Goal: Transaction & Acquisition: Purchase product/service

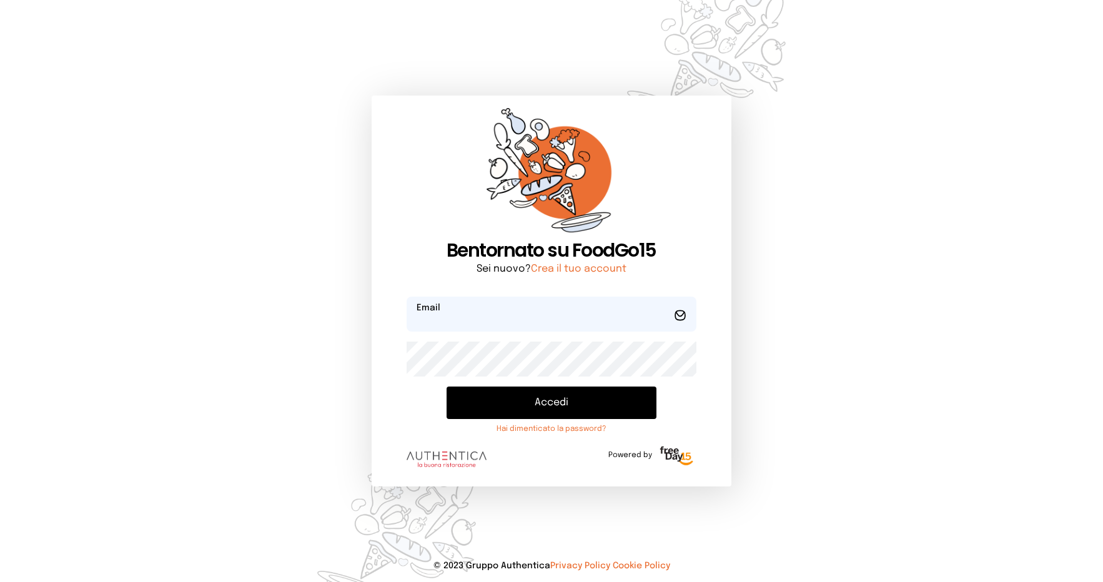
type input "**********"
click at [590, 406] on button "Accedi" at bounding box center [552, 403] width 210 height 32
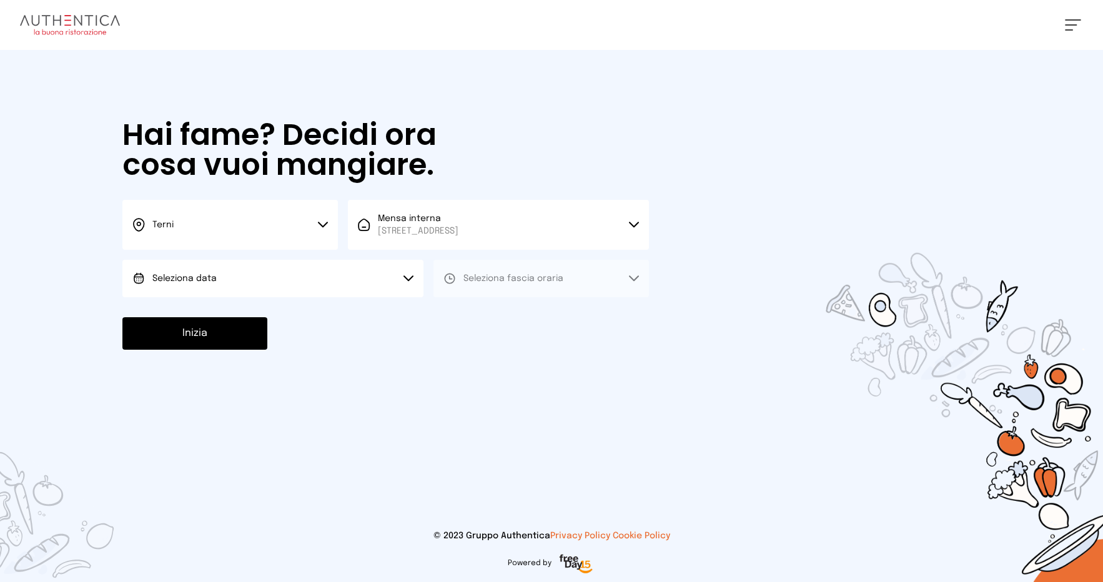
click at [320, 227] on icon at bounding box center [323, 225] width 10 height 6
click at [231, 274] on li "Terni" at bounding box center [230, 267] width 216 height 34
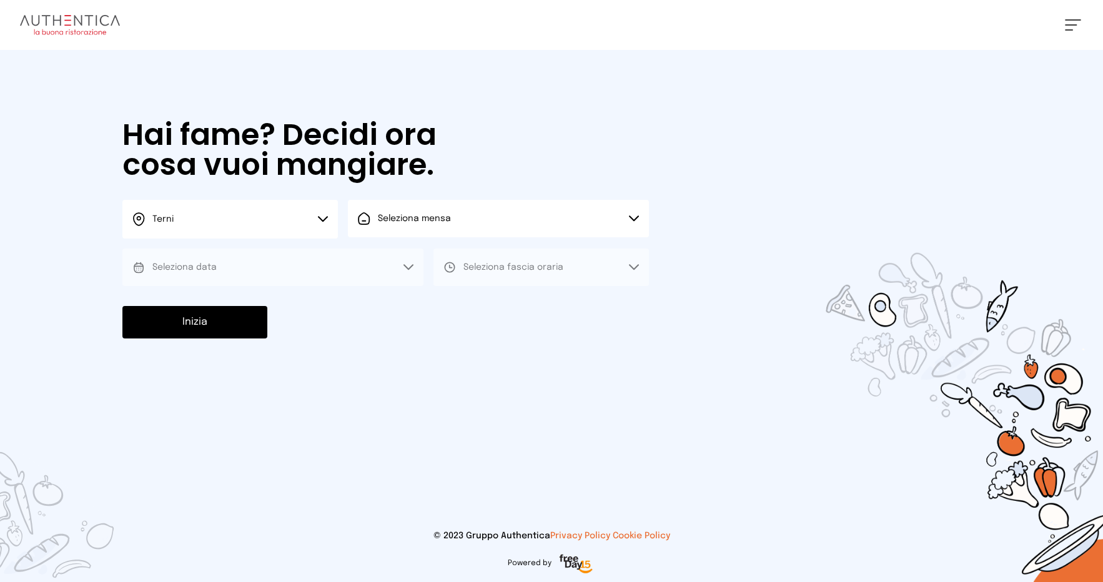
click at [440, 211] on button "Seleziona mensa" at bounding box center [498, 218] width 301 height 37
click at [431, 268] on span "[STREET_ADDRESS]" at bounding box center [418, 266] width 81 height 12
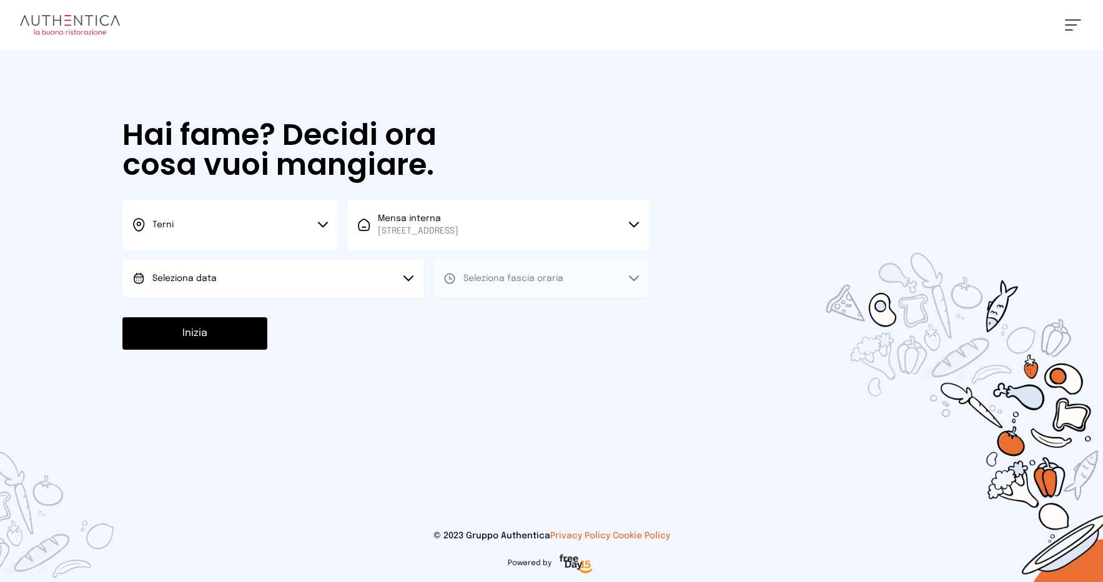
click at [209, 282] on span "Seleziona data" at bounding box center [184, 278] width 64 height 9
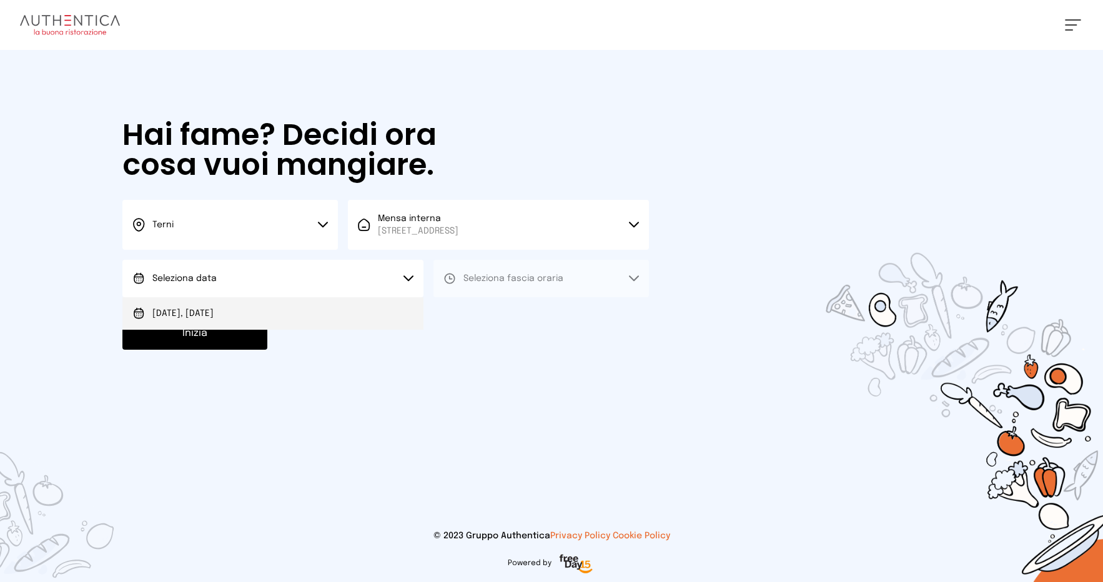
click at [193, 315] on span "[DATE], [DATE]" at bounding box center [182, 313] width 61 height 12
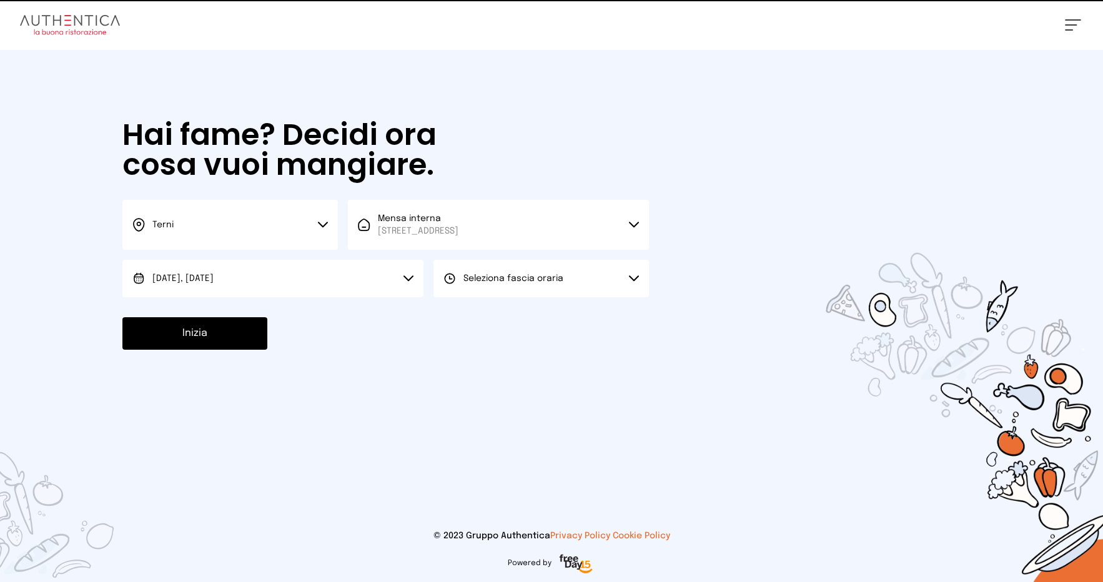
click at [502, 282] on span "Seleziona fascia oraria" at bounding box center [514, 278] width 100 height 9
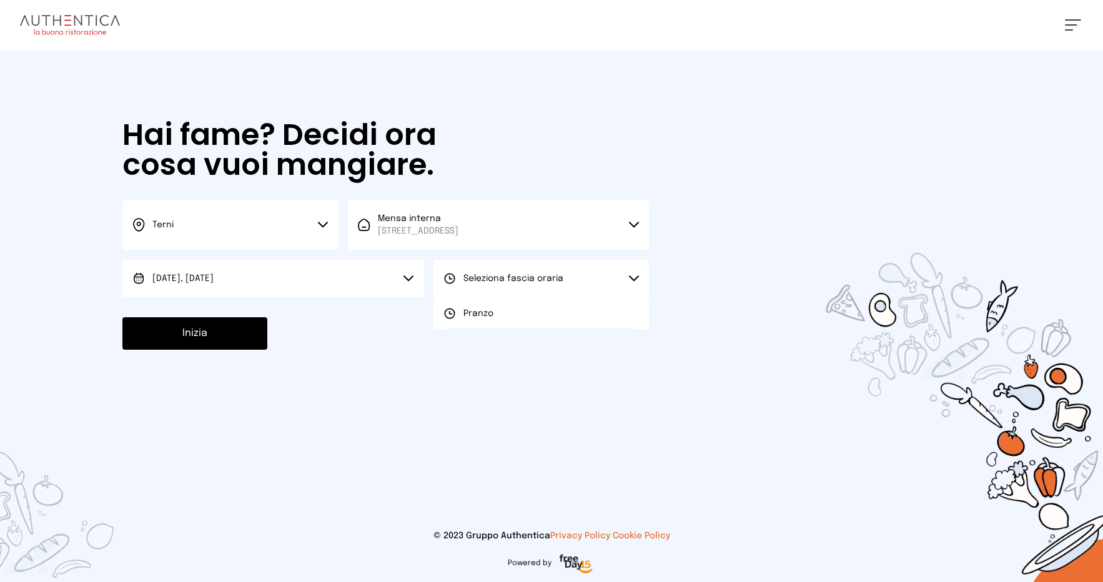
click at [479, 317] on span "Pranzo" at bounding box center [479, 313] width 30 height 12
click at [192, 341] on button "Inizia" at bounding box center [194, 333] width 145 height 32
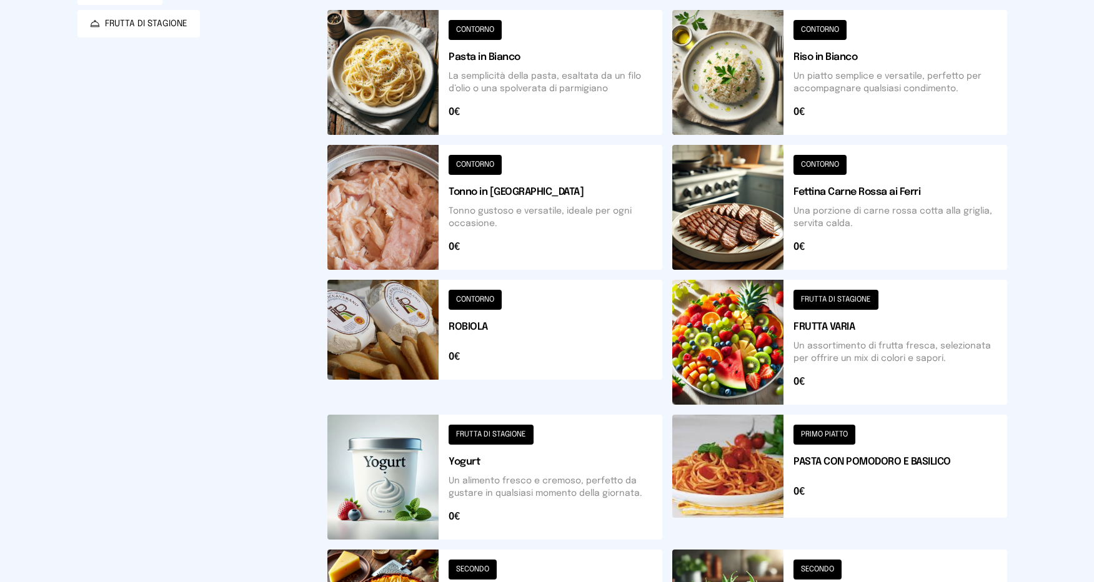
scroll to position [440, 0]
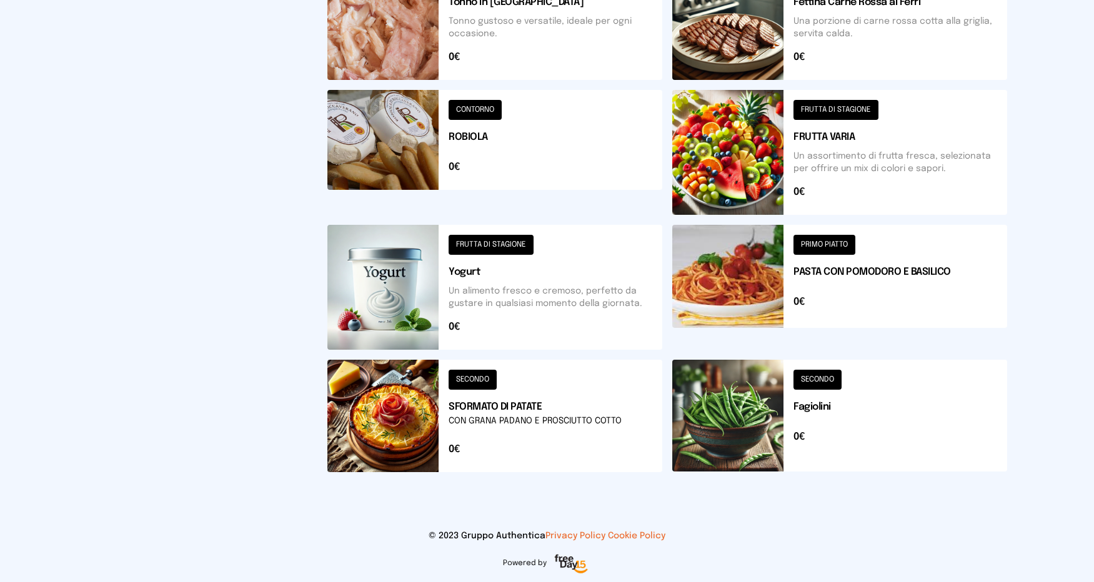
click at [703, 429] on button at bounding box center [839, 416] width 335 height 112
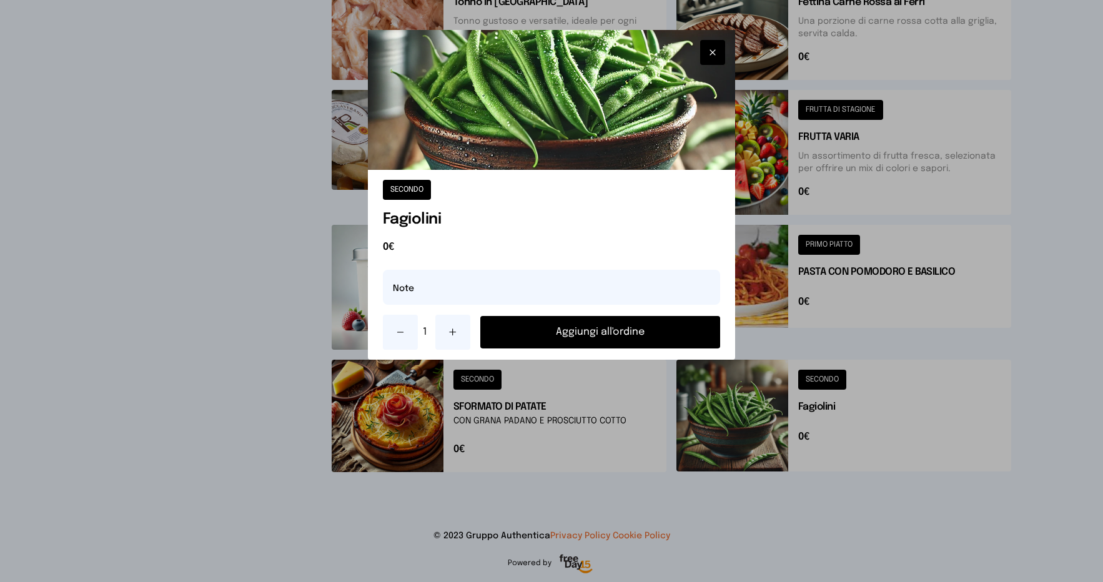
click at [672, 320] on button "Aggiungi all'ordine" at bounding box center [600, 332] width 241 height 32
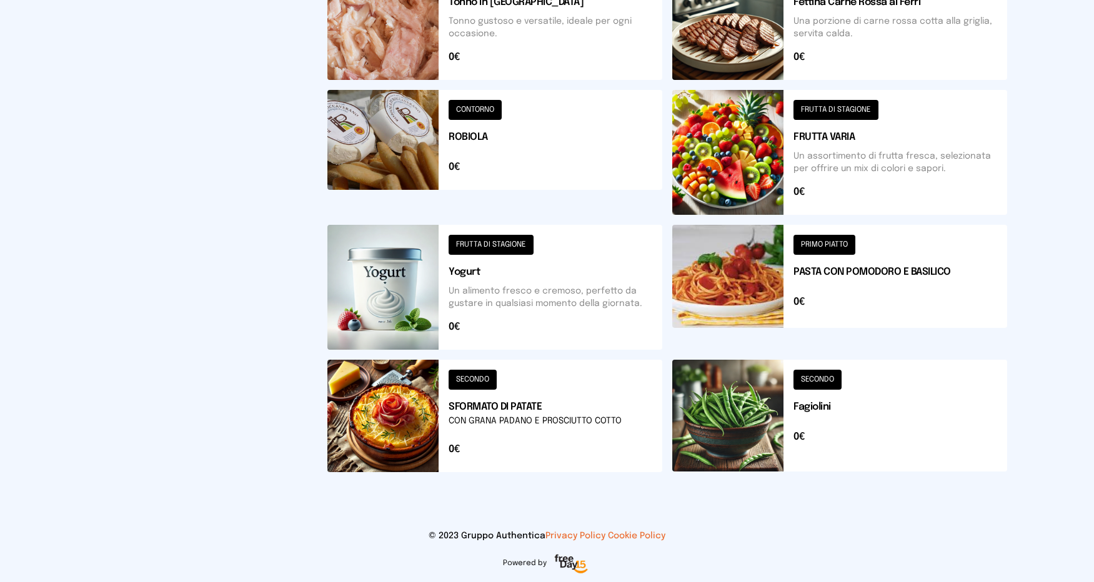
scroll to position [315, 0]
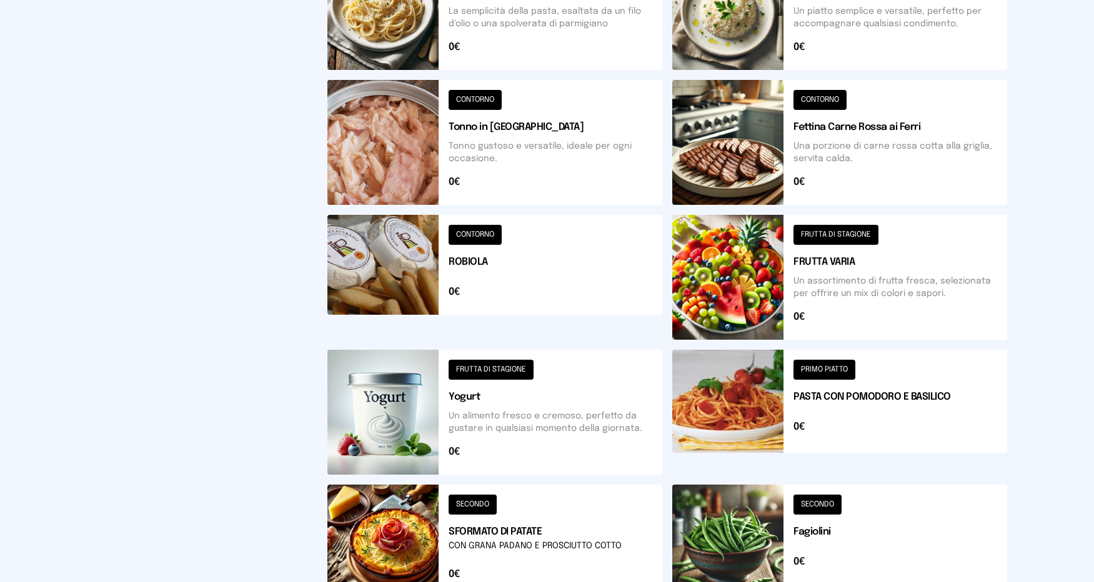
click at [714, 140] on button at bounding box center [839, 142] width 335 height 125
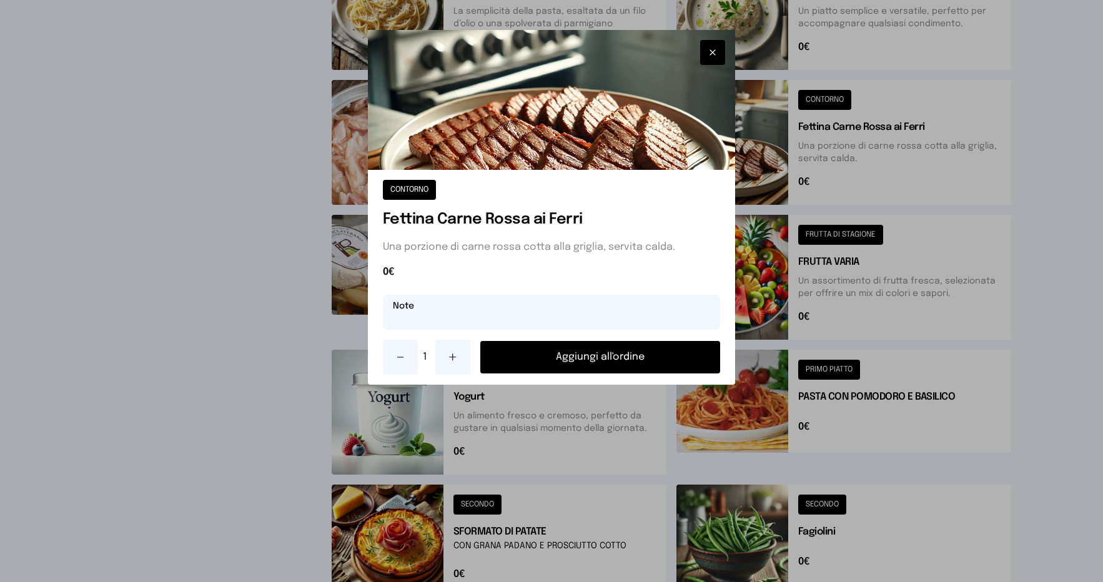
click at [464, 317] on input "text" at bounding box center [552, 312] width 338 height 35
type input "******"
click at [642, 354] on button "Aggiungi all'ordine" at bounding box center [600, 357] width 241 height 32
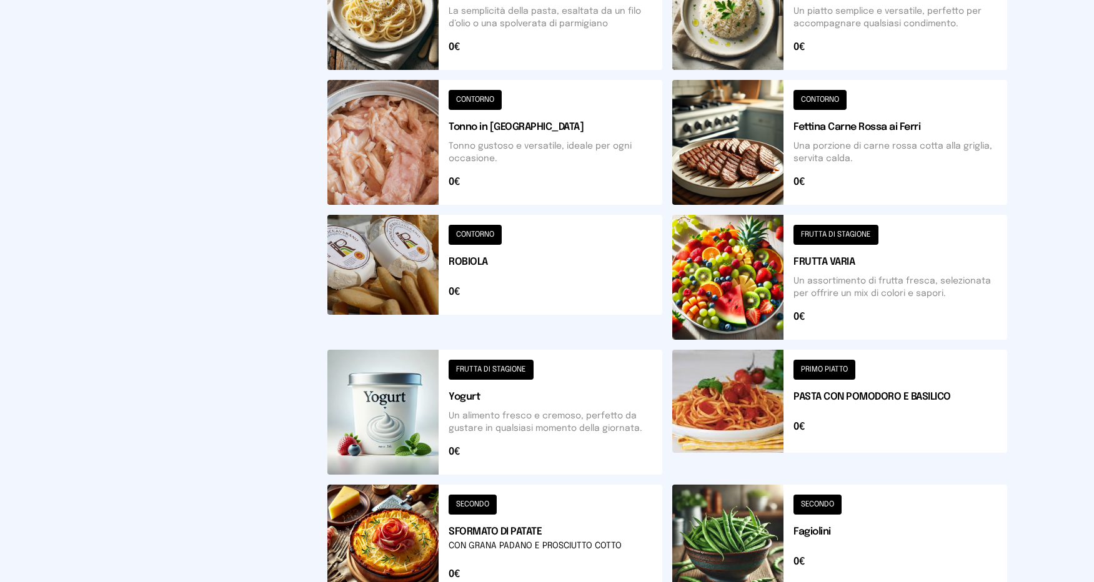
scroll to position [190, 0]
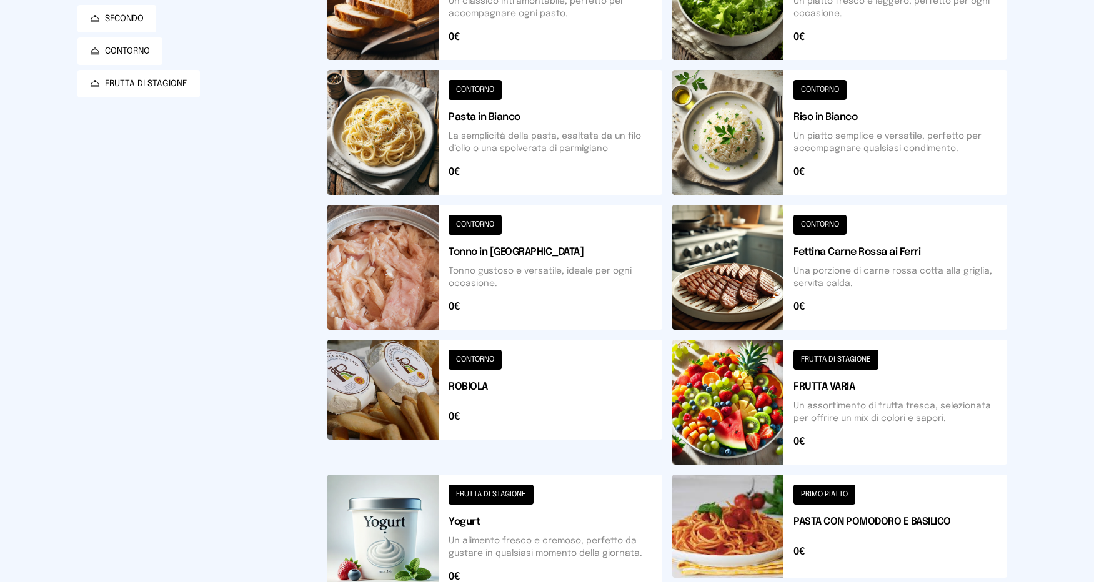
click at [384, 397] on button at bounding box center [494, 402] width 335 height 125
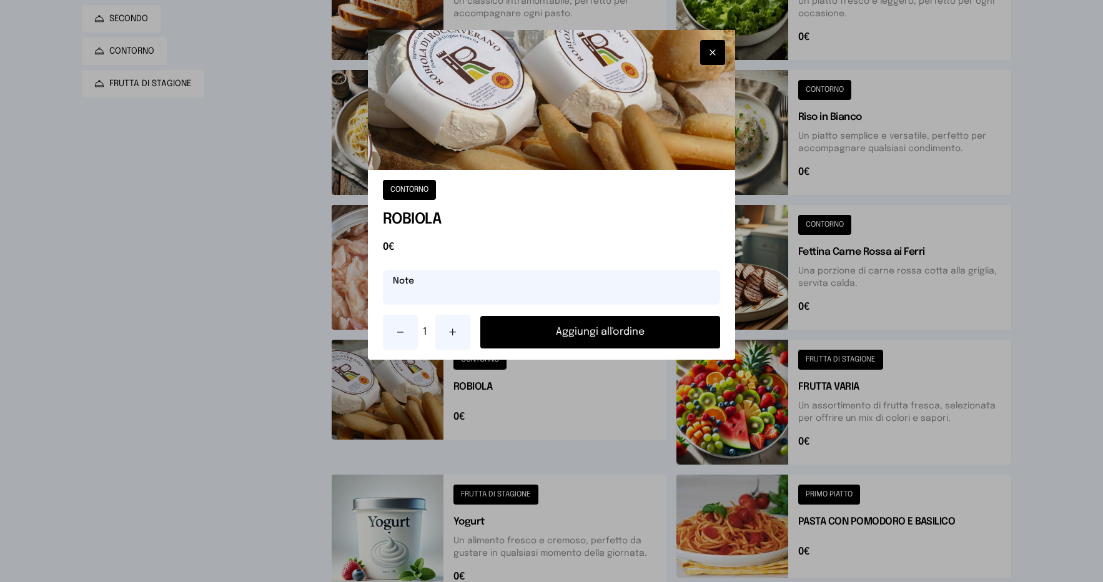
click at [418, 296] on input "text" at bounding box center [552, 287] width 338 height 35
type input "*******"
click at [568, 337] on button "Aggiungi all'ordine" at bounding box center [600, 332] width 241 height 32
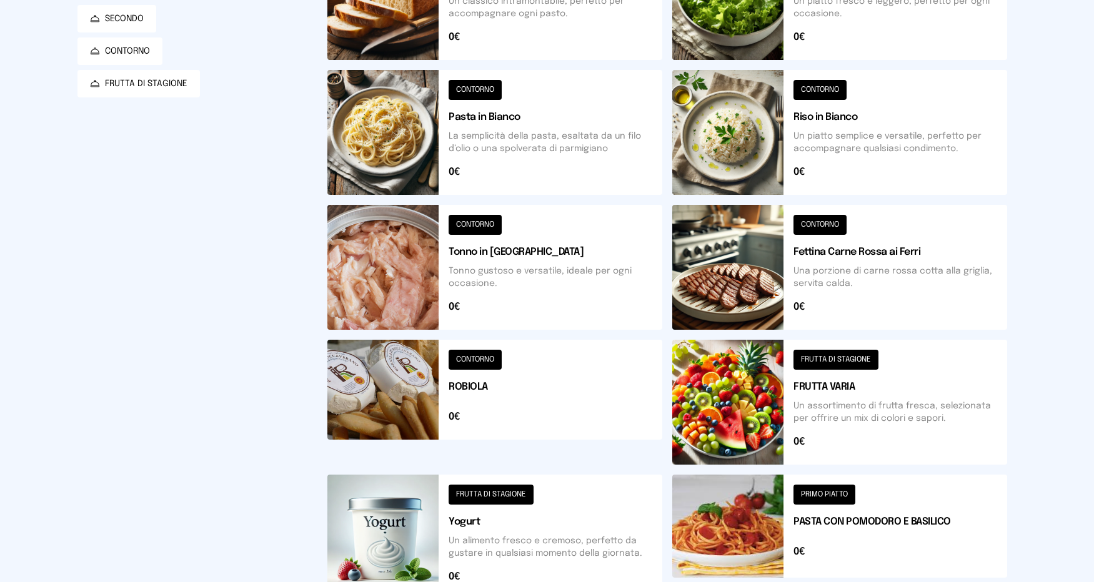
click at [747, 410] on button at bounding box center [839, 402] width 335 height 125
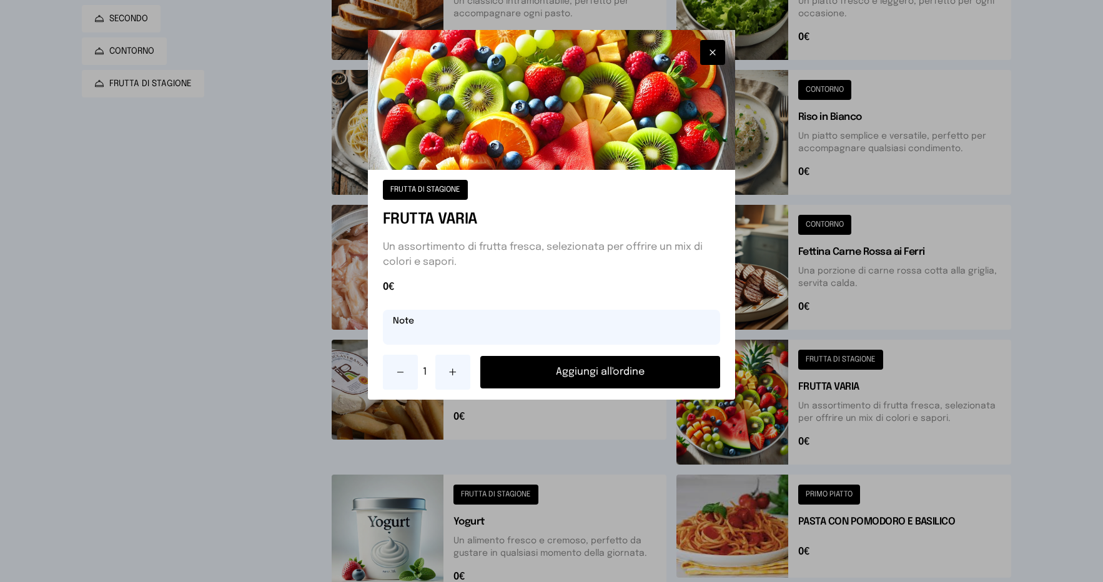
click at [452, 331] on input "text" at bounding box center [552, 327] width 338 height 35
type input "******"
click at [604, 380] on button "Aggiungi all'ordine" at bounding box center [600, 372] width 241 height 32
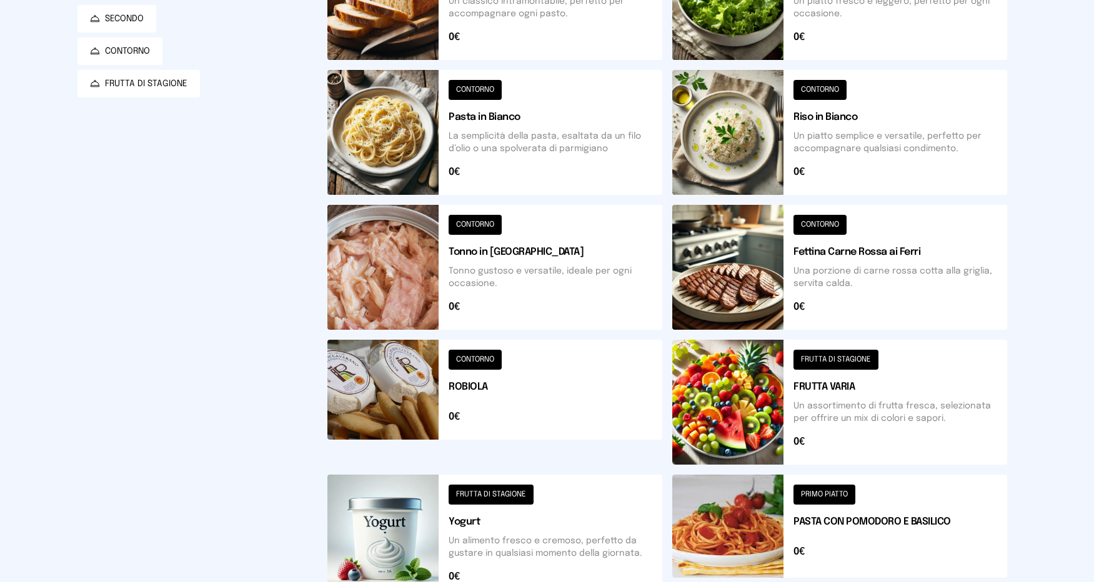
click at [773, 108] on button at bounding box center [839, 132] width 335 height 125
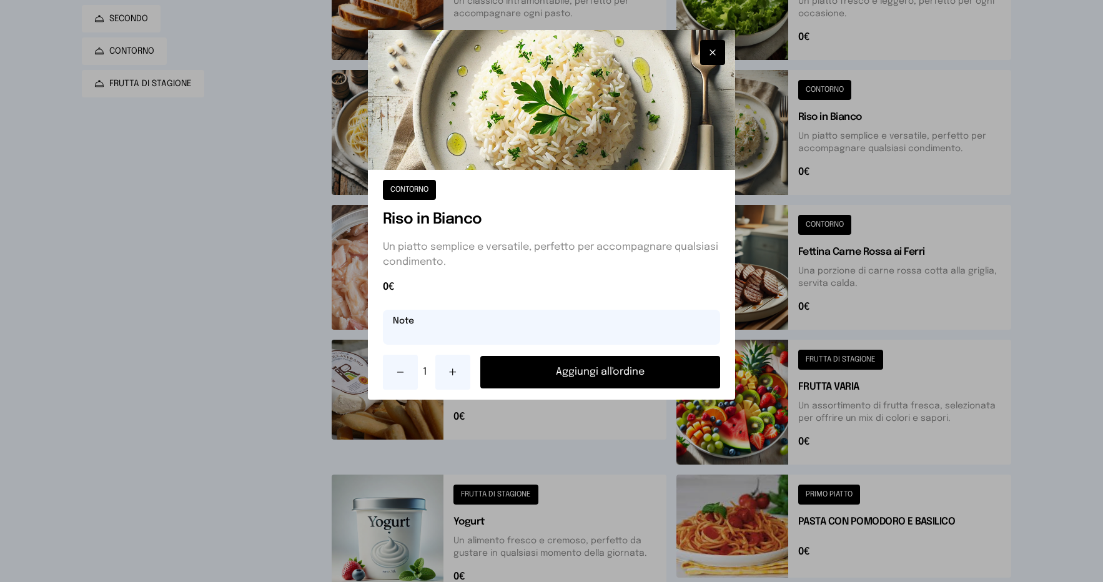
click at [541, 337] on input "text" at bounding box center [552, 327] width 338 height 35
type input "**********"
click at [572, 373] on button "Aggiungi all'ordine" at bounding box center [600, 372] width 241 height 32
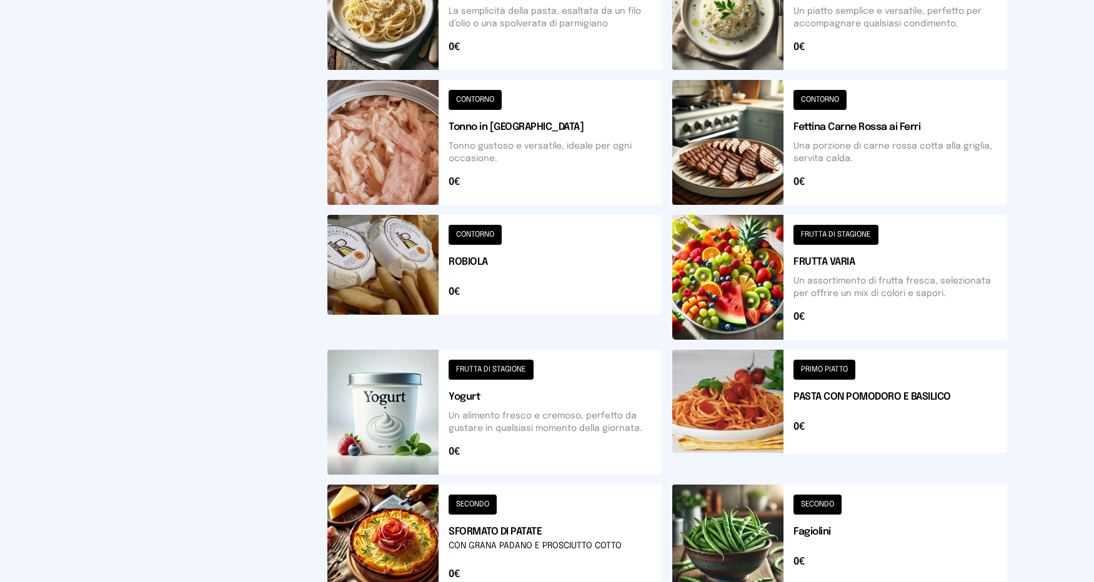
scroll to position [440, 0]
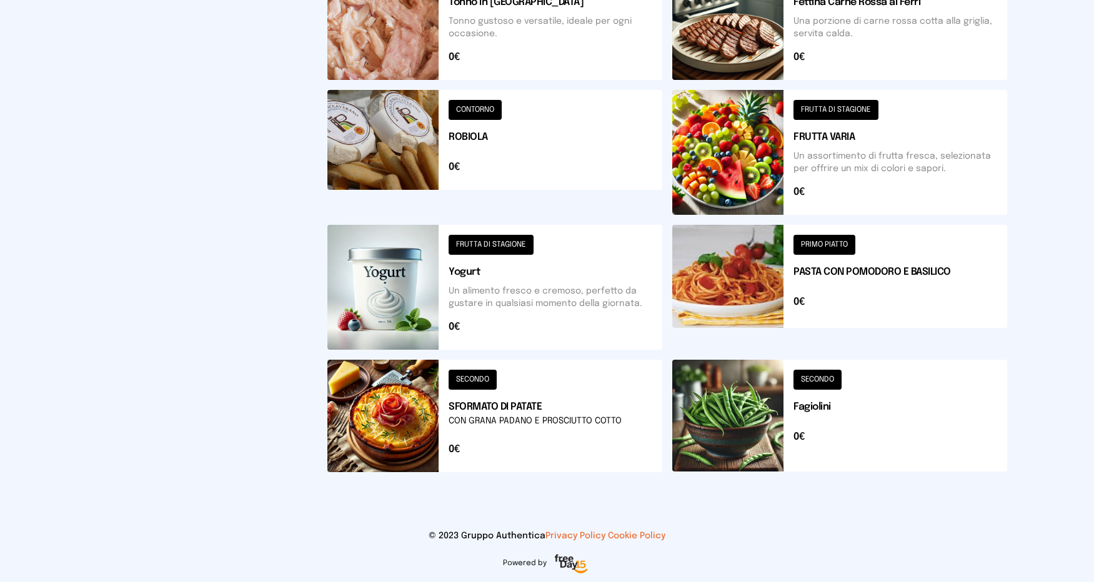
click at [407, 434] on button at bounding box center [494, 416] width 335 height 112
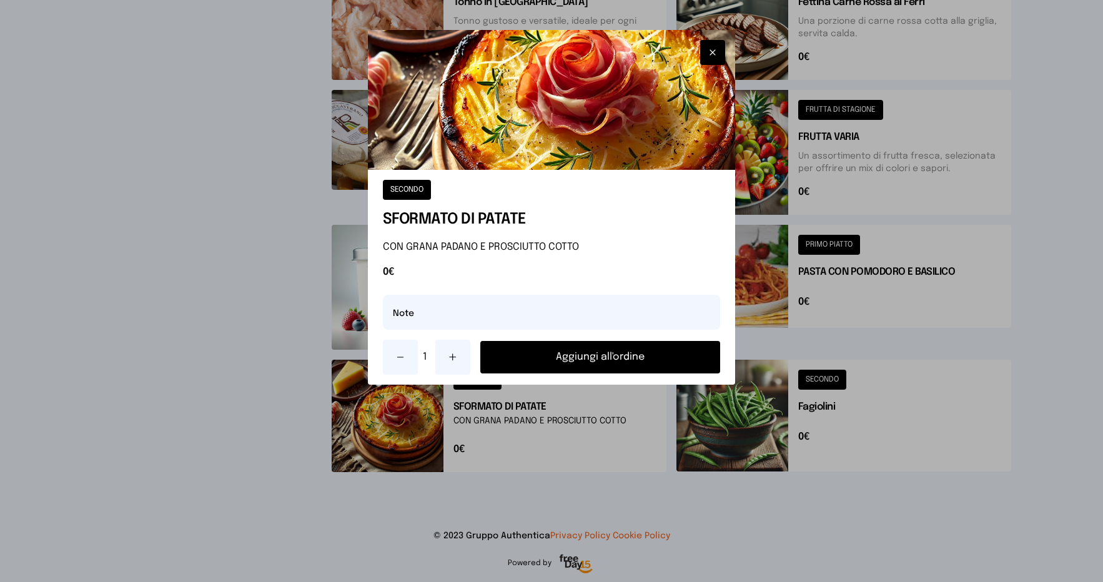
click at [521, 356] on button "Aggiungi all'ordine" at bounding box center [600, 357] width 241 height 32
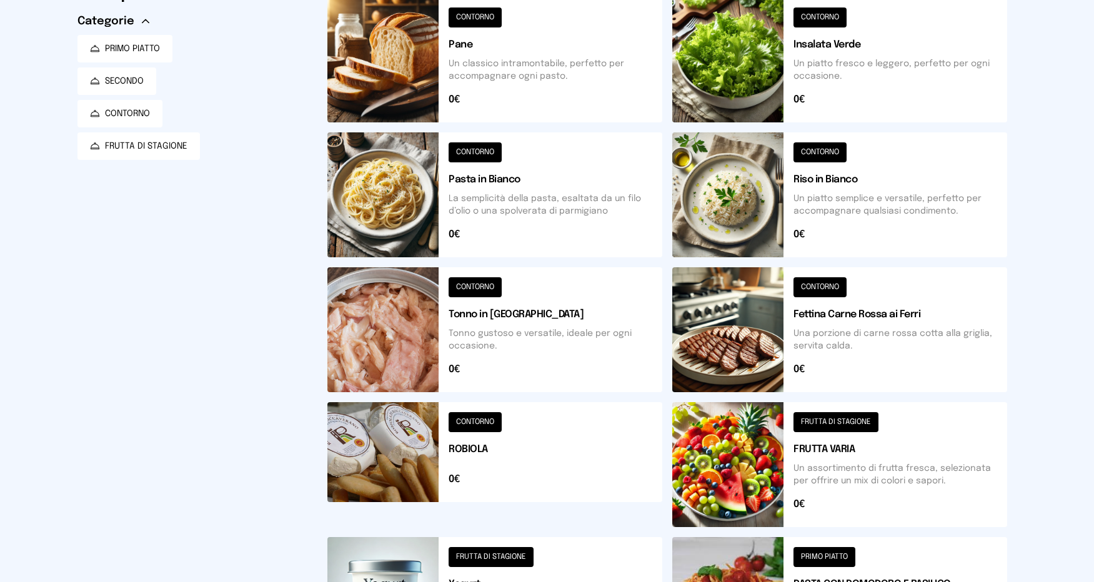
scroll to position [2, 0]
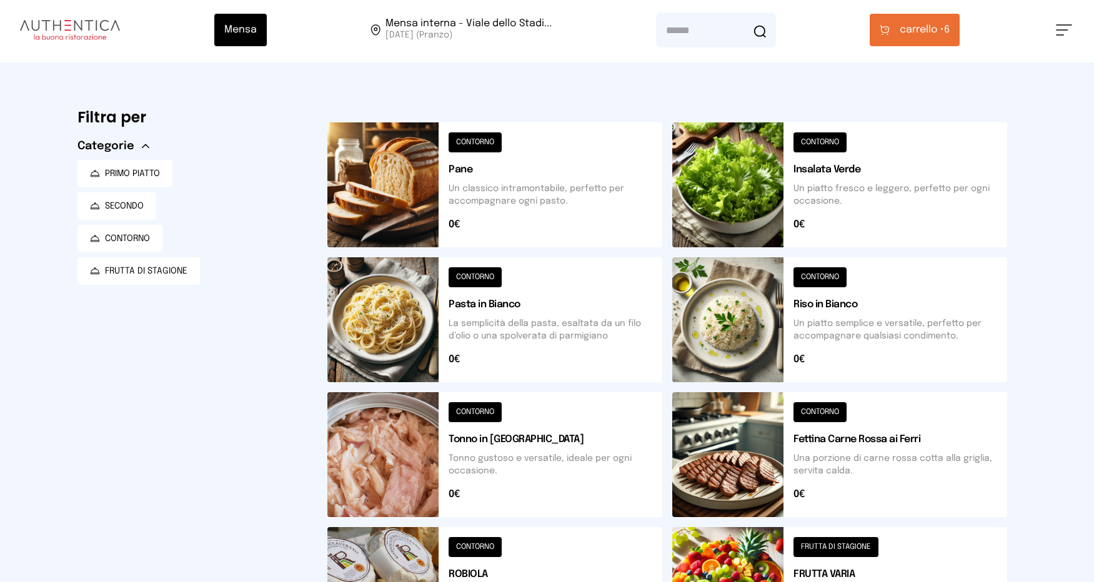
click at [897, 31] on button "carrello • 6" at bounding box center [915, 30] width 90 height 32
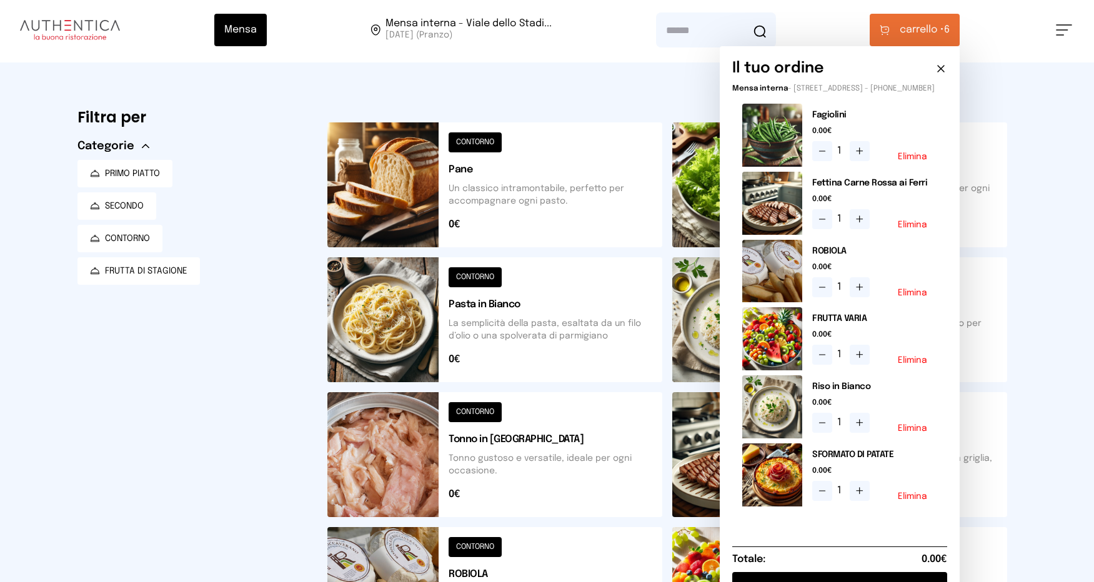
click at [914, 501] on button "Elimina" at bounding box center [912, 496] width 29 height 9
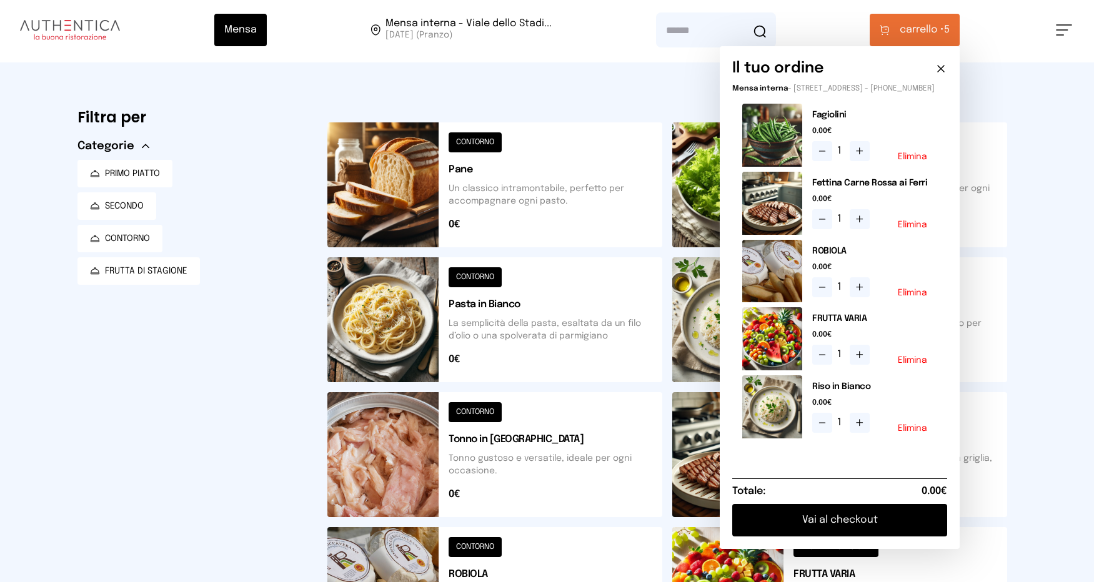
click at [713, 209] on button at bounding box center [839, 184] width 335 height 125
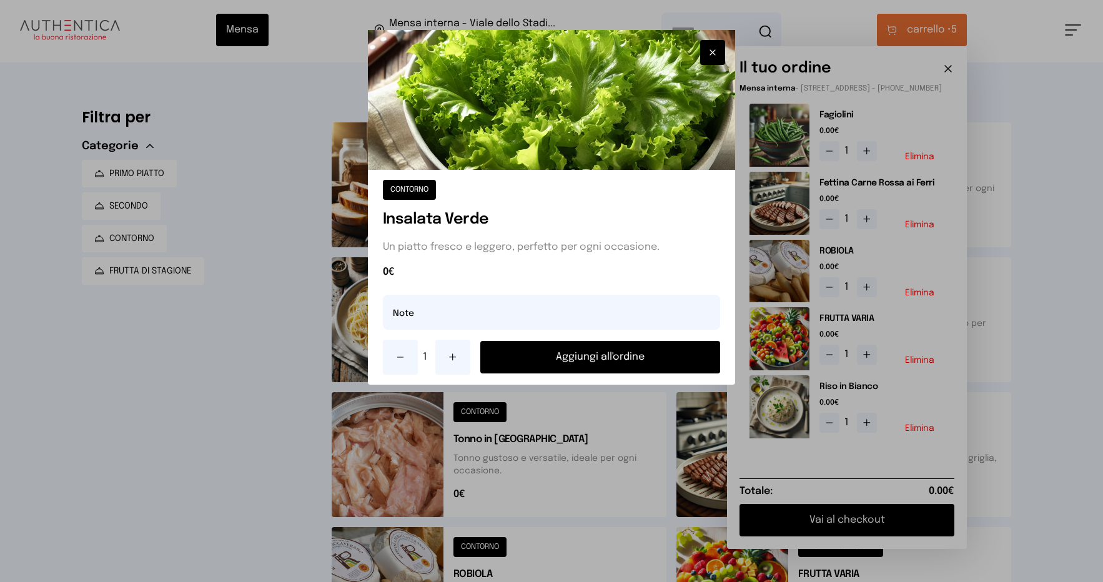
click at [613, 364] on button "Aggiungi all'ordine" at bounding box center [600, 357] width 241 height 32
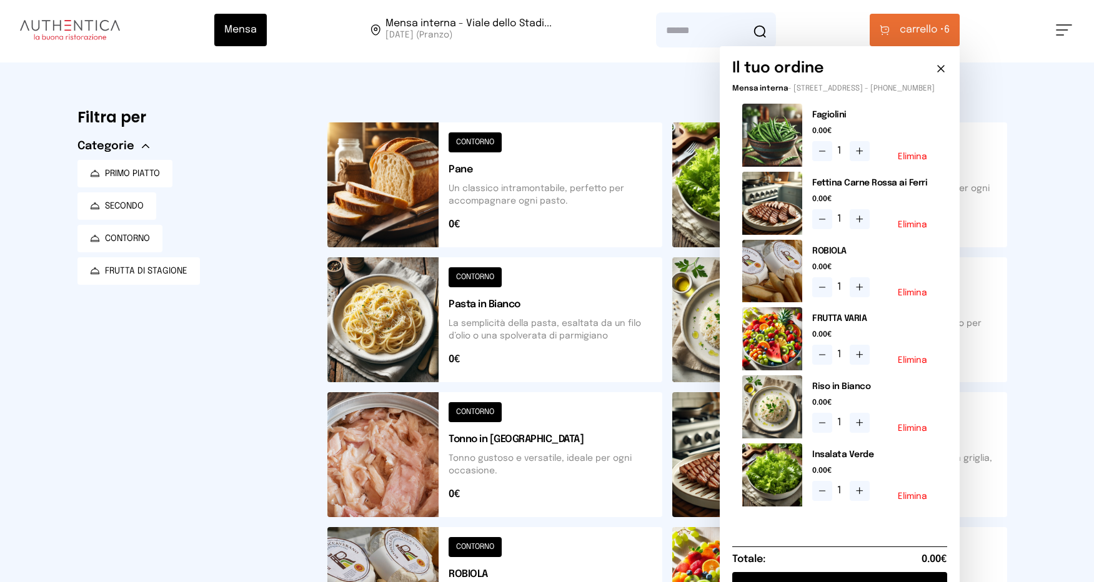
scroll to position [127, 0]
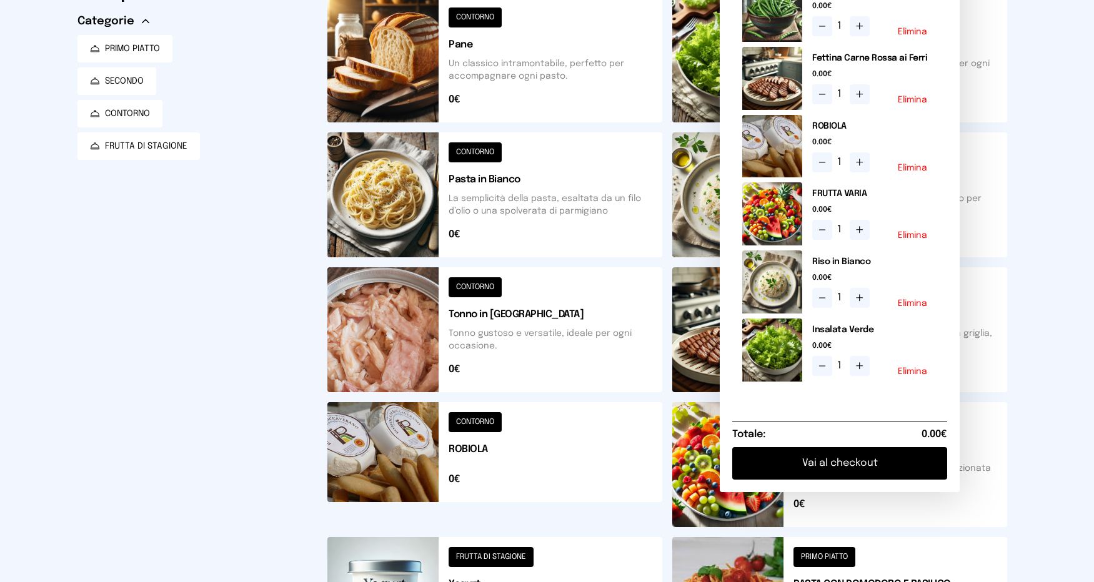
click at [887, 476] on button "Vai al checkout" at bounding box center [839, 463] width 215 height 32
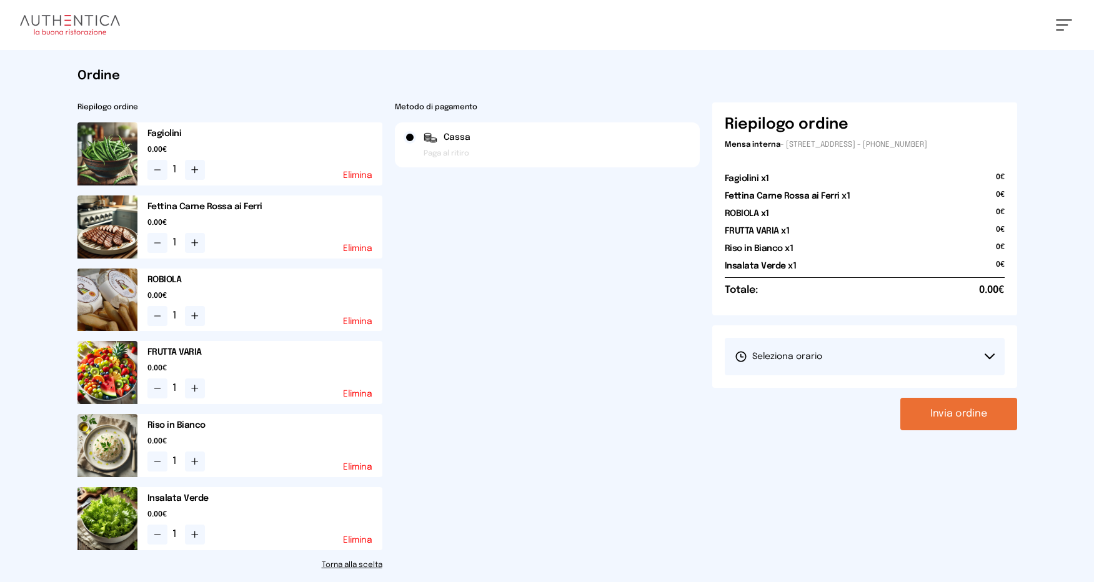
click at [985, 362] on button "Seleziona orario" at bounding box center [865, 356] width 280 height 37
click at [821, 392] on span "1° Turno (13:00 - 15:00)" at bounding box center [782, 391] width 94 height 12
click at [961, 409] on button "Invia ordine" at bounding box center [958, 414] width 117 height 32
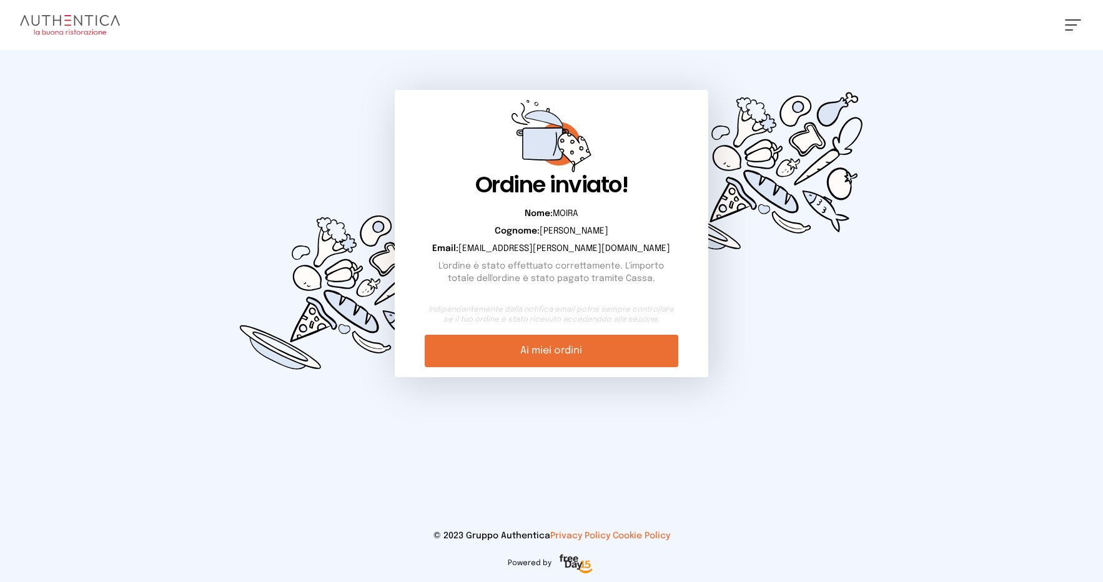
click at [871, 253] on img at bounding box center [762, 171] width 240 height 242
